Goal: Task Accomplishment & Management: Complete application form

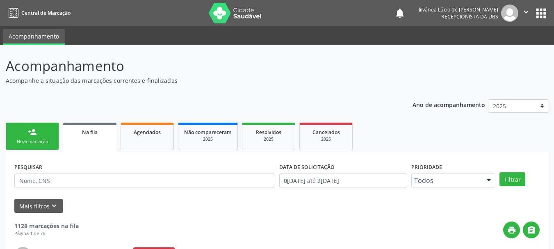
scroll to position [22, 0]
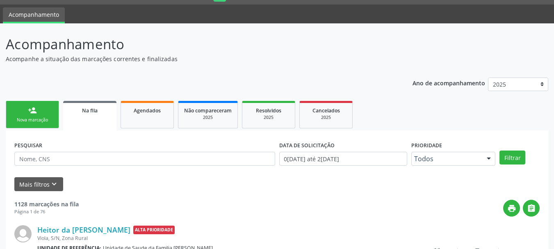
click at [38, 127] on link "person_add Nova marcação" at bounding box center [32, 114] width 53 height 27
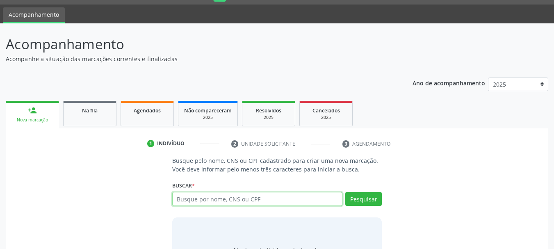
click at [208, 201] on input "text" at bounding box center [257, 199] width 171 height 14
click at [211, 199] on input "text" at bounding box center [257, 199] width 171 height 14
type input "[PERSON_NAME]"
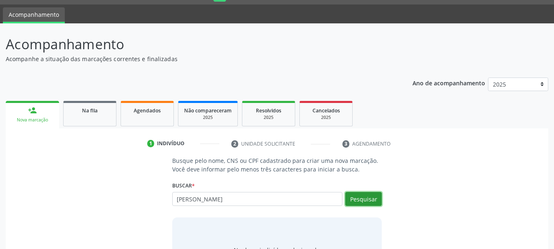
click at [375, 203] on button "Pesquisar" at bounding box center [363, 199] width 37 height 14
type input "[PERSON_NAME]"
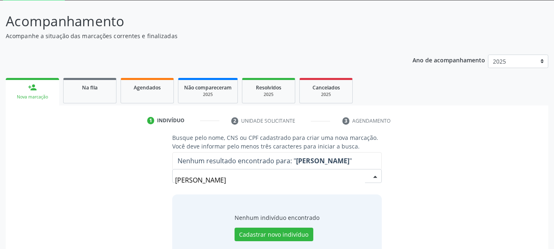
scroll to position [67, 0]
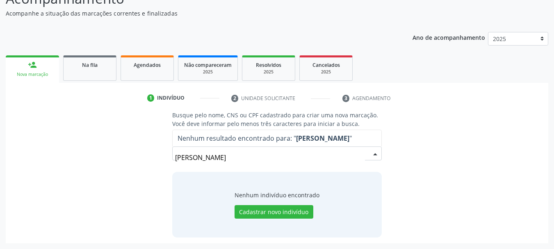
click at [182, 156] on input "[PERSON_NAME]" at bounding box center [270, 157] width 190 height 16
drag, startPoint x: 265, startPoint y: 154, endPoint x: 222, endPoint y: 159, distance: 44.2
click at [222, 159] on input "[PERSON_NAME]" at bounding box center [270, 157] width 190 height 16
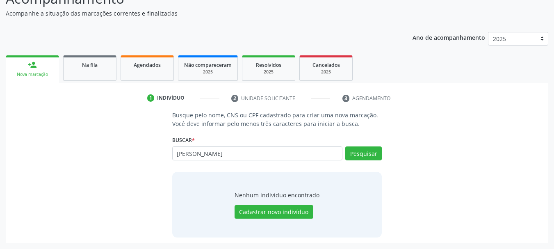
click at [183, 152] on input "[PERSON_NAME]" at bounding box center [257, 153] width 171 height 14
type input "[PERSON_NAME]"
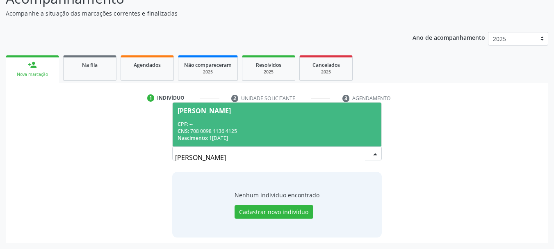
click at [197, 135] on span "Nascimento:" at bounding box center [193, 138] width 30 height 7
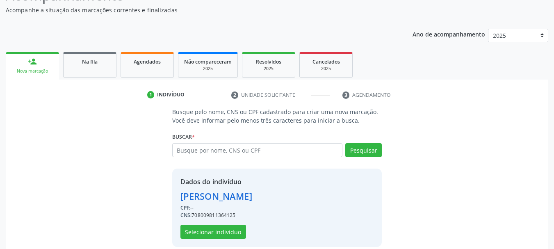
scroll to position [80, 0]
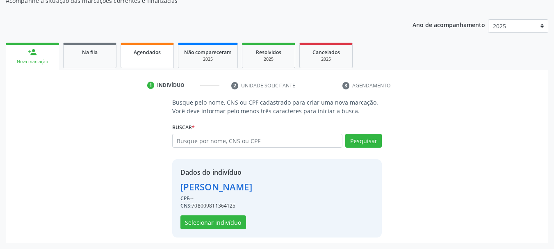
click at [130, 53] on div "Agendados" at bounding box center [147, 52] width 41 height 9
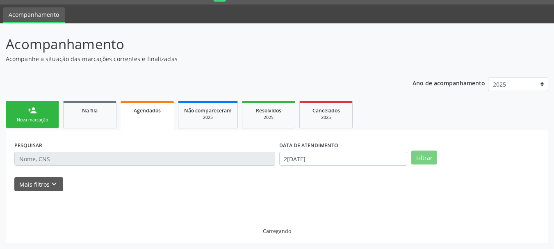
scroll to position [4, 0]
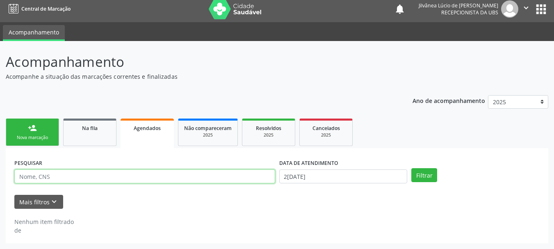
click at [126, 171] on input "text" at bounding box center [144, 176] width 261 height 14
paste input "Jorlando de [PERSON_NAME]"
type input "Jorlando de [PERSON_NAME]"
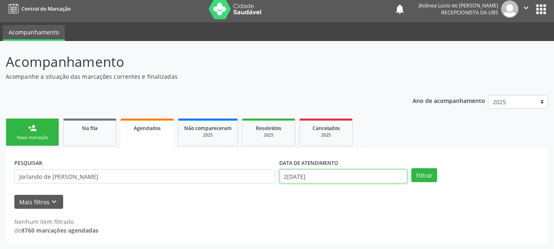
click at [305, 176] on input "2[DATE]" at bounding box center [343, 176] width 128 height 14
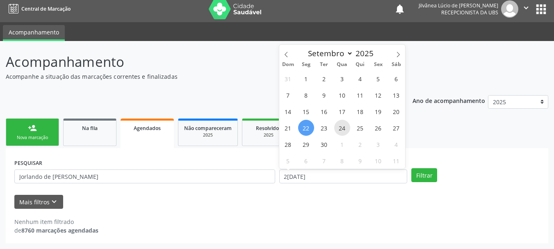
click at [345, 128] on span "24" at bounding box center [342, 128] width 16 height 16
type input "2[DATE]"
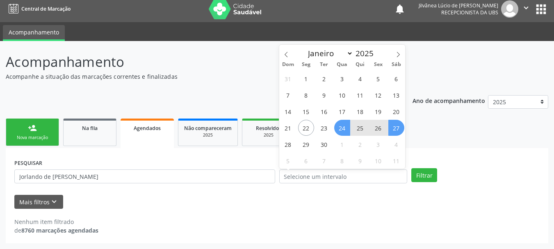
click at [430, 142] on ul "person_add Nova marcação Na fila Agendados Não compareceram 2025 Resolvidos 202…" at bounding box center [277, 133] width 543 height 32
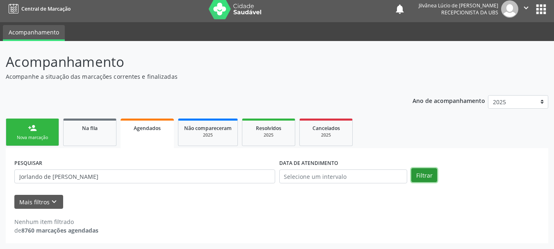
click at [427, 180] on button "Filtrar" at bounding box center [424, 175] width 26 height 14
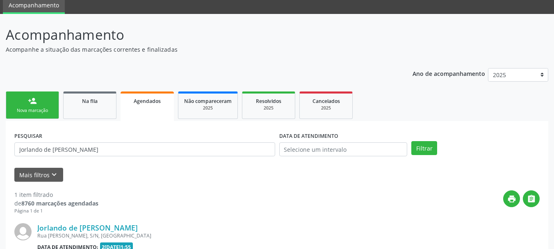
scroll to position [45, 0]
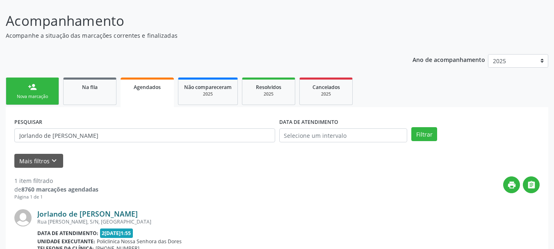
click at [60, 214] on link "Jorlando de [PERSON_NAME]" at bounding box center [87, 213] width 101 height 9
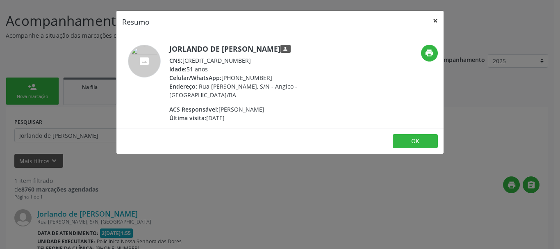
click at [433, 17] on button "×" at bounding box center [435, 21] width 16 height 20
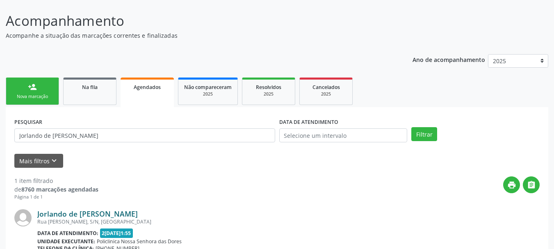
click at [107, 212] on link "Jorlando de [PERSON_NAME]" at bounding box center [87, 213] width 101 height 9
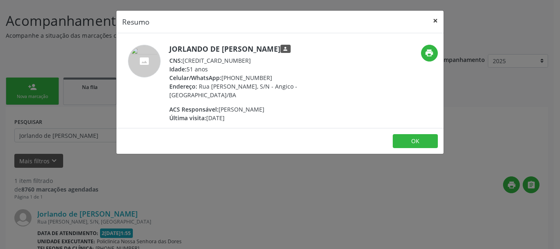
click at [437, 21] on button "×" at bounding box center [435, 21] width 16 height 20
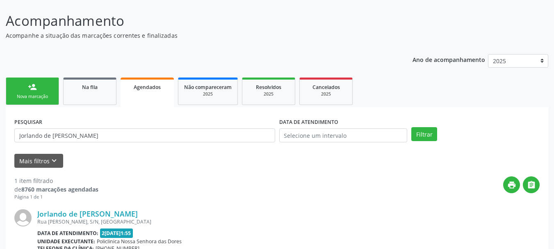
click at [41, 86] on link "person_add Nova marcação" at bounding box center [32, 91] width 53 height 27
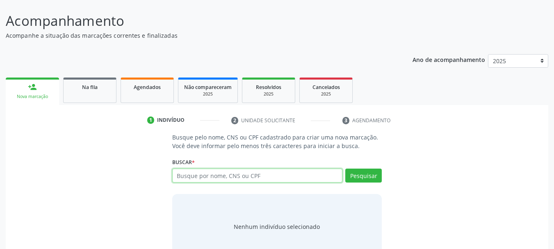
click at [276, 176] on input "text" at bounding box center [257, 176] width 171 height 14
type input "[PERSON_NAME]"
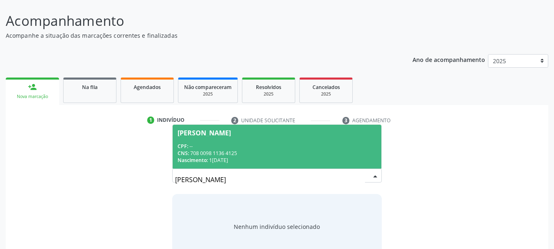
click at [225, 133] on div "[PERSON_NAME]" at bounding box center [204, 133] width 53 height 7
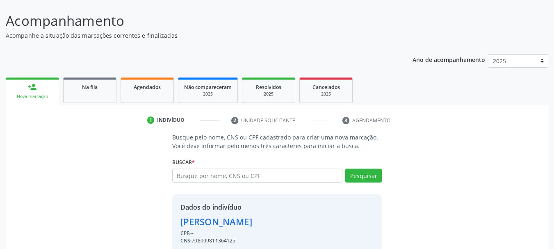
scroll to position [80, 0]
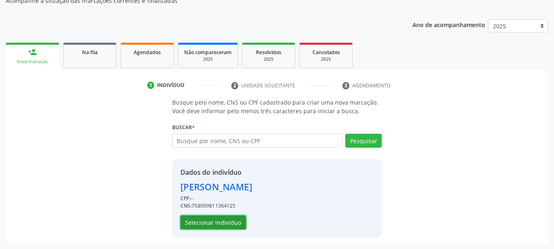
click at [225, 224] on button "Selecionar indivíduo" at bounding box center [214, 222] width 66 height 14
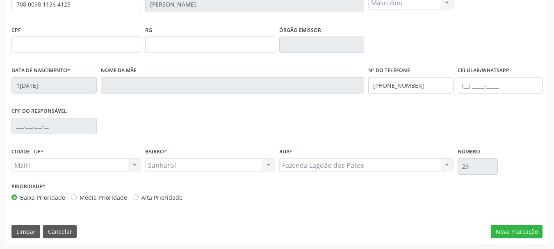
scroll to position [196, 0]
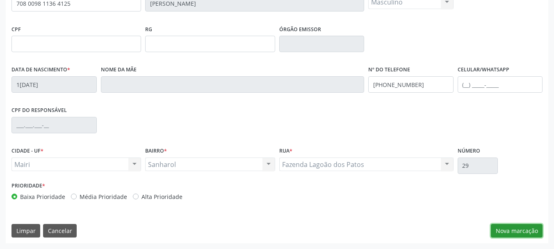
click at [522, 232] on button "Nova marcação" at bounding box center [517, 231] width 52 height 14
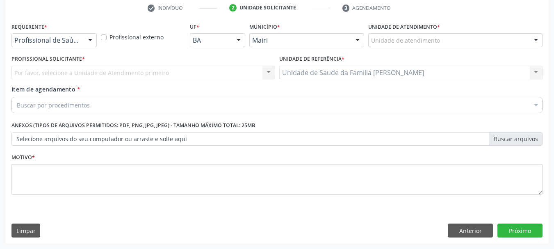
scroll to position [158, 0]
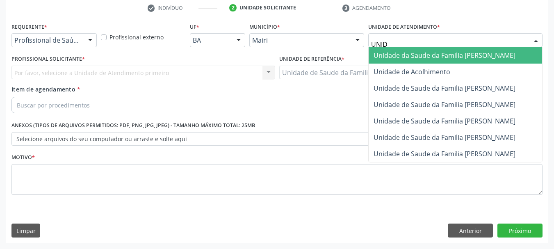
type input "UNIDA"
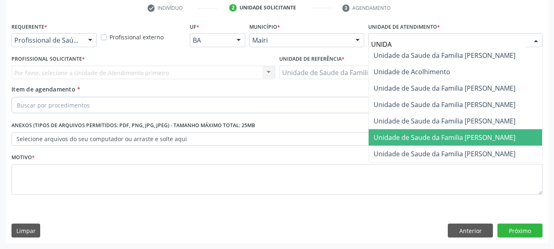
click at [460, 139] on span "Unidade de Saude da Familia [PERSON_NAME]" at bounding box center [445, 137] width 142 height 9
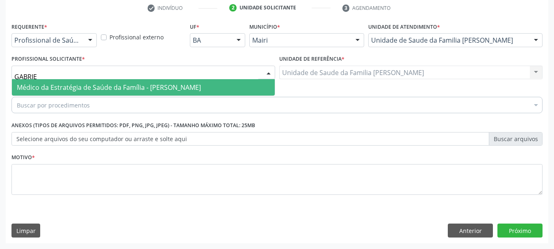
type input "[PERSON_NAME]"
click at [97, 81] on span "Médico da Estratégia de Saúde da Família - [PERSON_NAME]" at bounding box center [143, 87] width 263 height 16
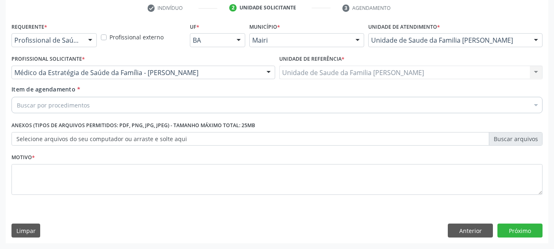
click at [110, 111] on div "Buscar por procedimentos" at bounding box center [276, 105] width 531 height 16
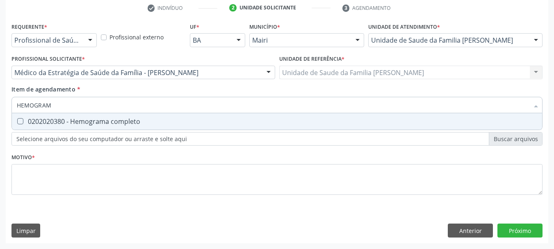
type input "HEMOGRAMA"
click at [103, 127] on span "0202020380 - Hemograma completo" at bounding box center [277, 121] width 530 height 16
checkbox completo "true"
drag, startPoint x: 63, startPoint y: 104, endPoint x: 0, endPoint y: 122, distance: 65.6
click at [0, 122] on div "Acompanhamento Acompanhe a situação das marcações correntes e finalizadas Relat…" at bounding box center [277, 68] width 554 height 361
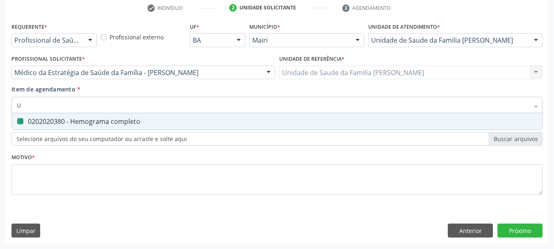
type input "UR"
checkbox completo "false"
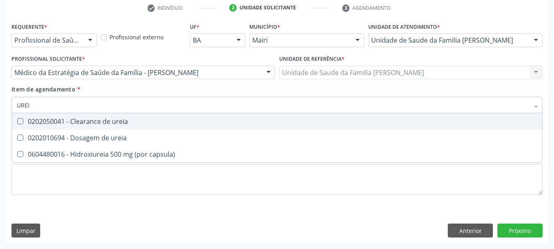
type input "UREIA"
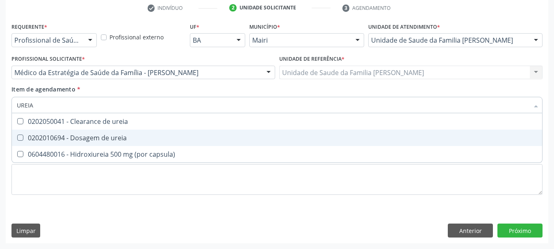
click at [40, 137] on div "0202010694 - Dosagem de ureia" at bounding box center [277, 138] width 521 height 7
checkbox ureia "true"
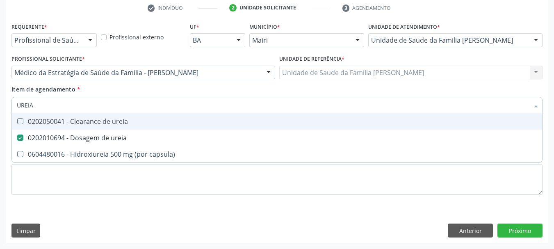
drag, startPoint x: 40, startPoint y: 107, endPoint x: 8, endPoint y: 113, distance: 32.3
click at [13, 111] on div "UREIA Desfazer seleção 0202050041 - Clearance de ureia 0202010694 - Dosagem de …" at bounding box center [276, 104] width 531 height 14
type input "CR"
checkbox ureia "false"
type input "CREATININA"
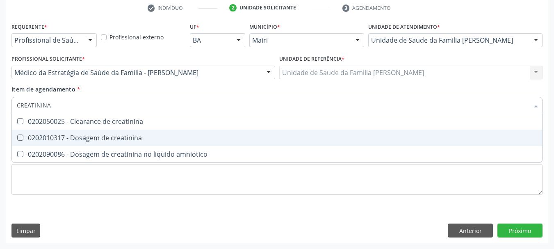
click at [25, 140] on div "0202010317 - Dosagem de creatinina" at bounding box center [277, 138] width 521 height 7
checkbox creatinina "true"
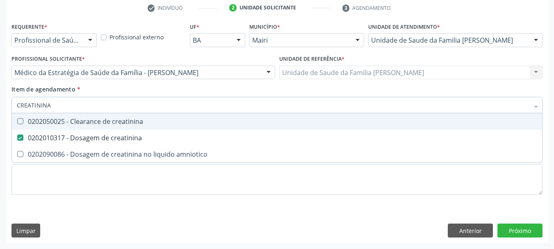
drag, startPoint x: 52, startPoint y: 107, endPoint x: 0, endPoint y: 117, distance: 52.9
click at [0, 116] on div "Acompanhamento Acompanhe a situação das marcações correntes e finalizadas Relat…" at bounding box center [277, 68] width 554 height 361
type input "GL"
checkbox creatinina "false"
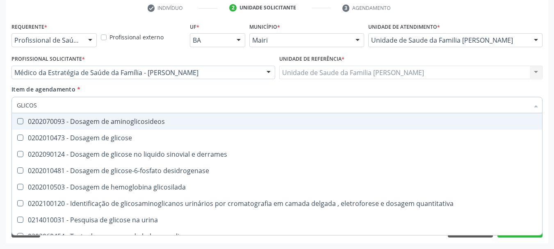
type input "GLICOSE"
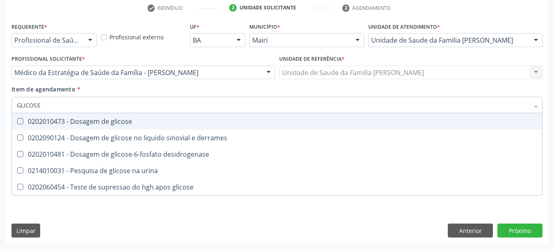
click at [24, 117] on span "0202010473 - Dosagem de glicose" at bounding box center [277, 121] width 530 height 16
checkbox glicose "true"
drag, startPoint x: 45, startPoint y: 109, endPoint x: 0, endPoint y: 118, distance: 46.0
click at [0, 118] on div "Acompanhamento Acompanhe a situação das marcações correntes e finalizadas Relat…" at bounding box center [277, 68] width 554 height 361
type input "URI"
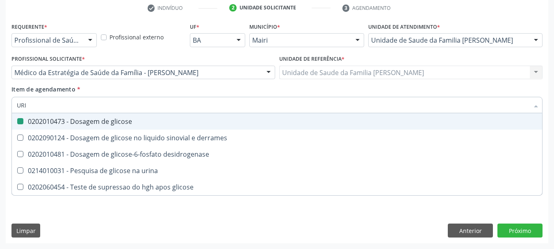
checkbox glicose "false"
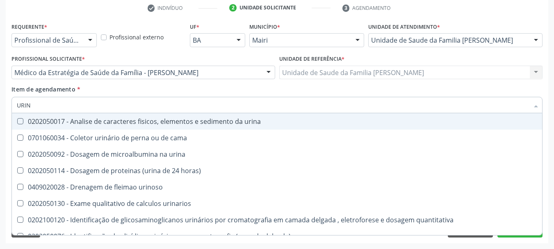
type input "URINA"
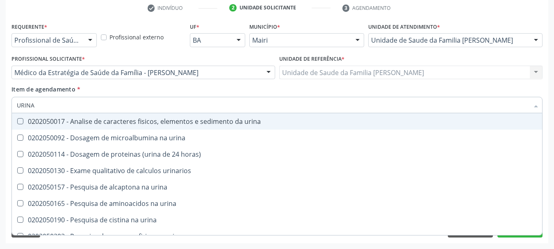
click at [18, 123] on urina at bounding box center [20, 121] width 6 height 6
click at [17, 123] on urina "checkbox" at bounding box center [14, 121] width 5 height 5
checkbox urina "true"
drag, startPoint x: 37, startPoint y: 107, endPoint x: 0, endPoint y: 112, distance: 37.7
click at [0, 112] on div "Acompanhamento Acompanhe a situação das marcações correntes e finalizadas Relat…" at bounding box center [277, 68] width 554 height 361
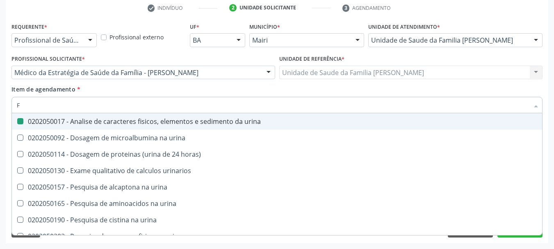
type input "FE"
checkbox urina "false"
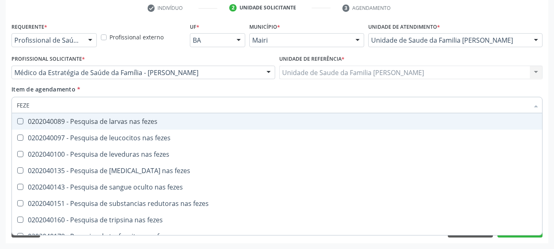
type input "FEZES"
click at [28, 121] on div "0202040089 - Pesquisa de larvas nas fezes" at bounding box center [277, 121] width 521 height 7
checkbox fezes "true"
drag, startPoint x: 30, startPoint y: 105, endPoint x: 0, endPoint y: 107, distance: 30.5
click at [0, 107] on div "Acompanhamento Acompanhe a situação das marcações correntes e finalizadas Relat…" at bounding box center [277, 68] width 554 height 361
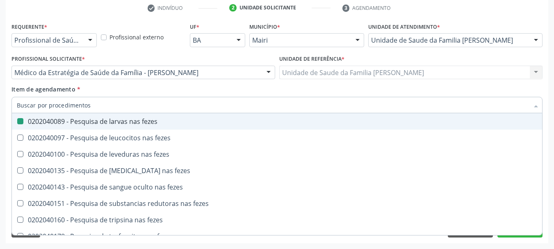
checkbox fezes "false"
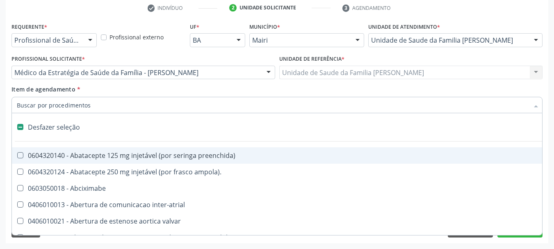
click at [0, 119] on div "Acompanhamento Acompanhe a situação das marcações correntes e finalizadas Relat…" at bounding box center [277, 68] width 554 height 361
checkbox ampola\)\ "true"
checkbox Abciximabe "true"
checkbox inter-atrial "true"
checkbox valvar "true"
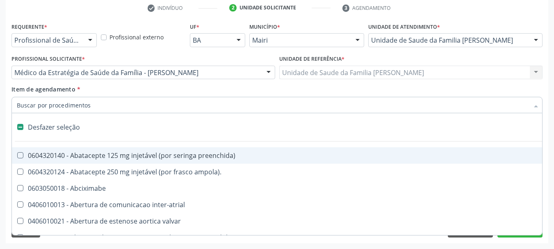
checkbox adolescente\) "true"
checkbox valvar "true"
checkbox urina "false"
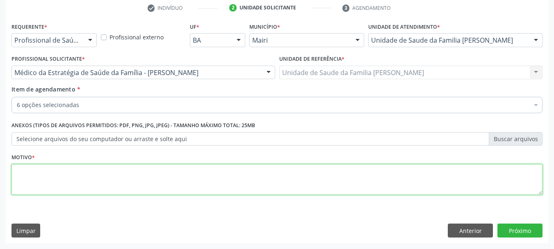
click at [91, 183] on textarea at bounding box center [276, 179] width 531 height 31
click at [20, 170] on textarea "aVALIAÇÃO." at bounding box center [276, 179] width 531 height 31
type textarea "AVALIAÇÃO."
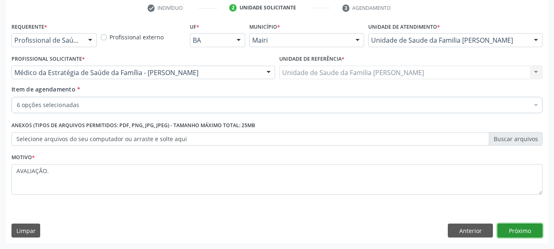
click at [511, 233] on button "Próximo" at bounding box center [520, 231] width 45 height 14
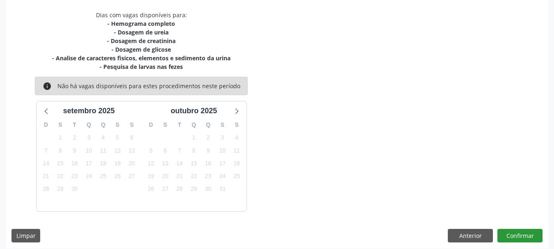
scroll to position [175, 0]
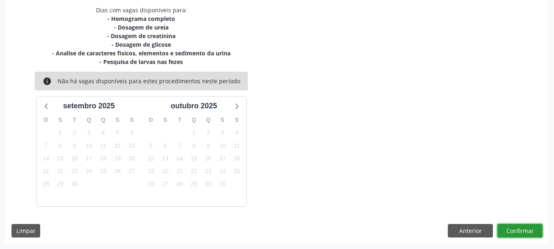
click at [508, 231] on button "Confirmar" at bounding box center [520, 231] width 45 height 14
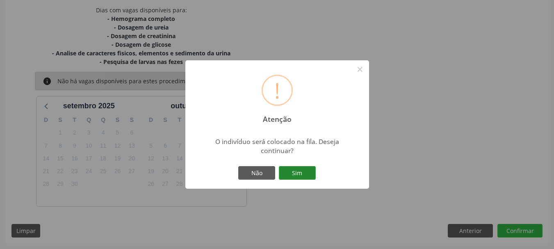
click at [284, 171] on button "Sim" at bounding box center [297, 173] width 37 height 14
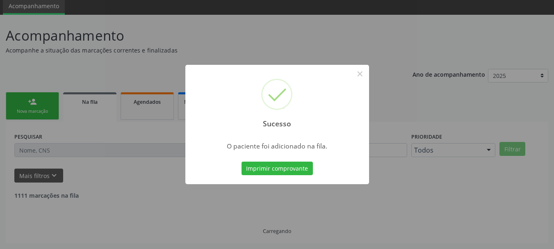
scroll to position [22, 0]
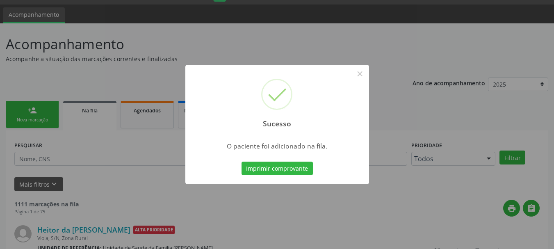
click at [284, 171] on button "Imprimir comprovante" at bounding box center [277, 169] width 71 height 14
